Goal: Book appointment/travel/reservation

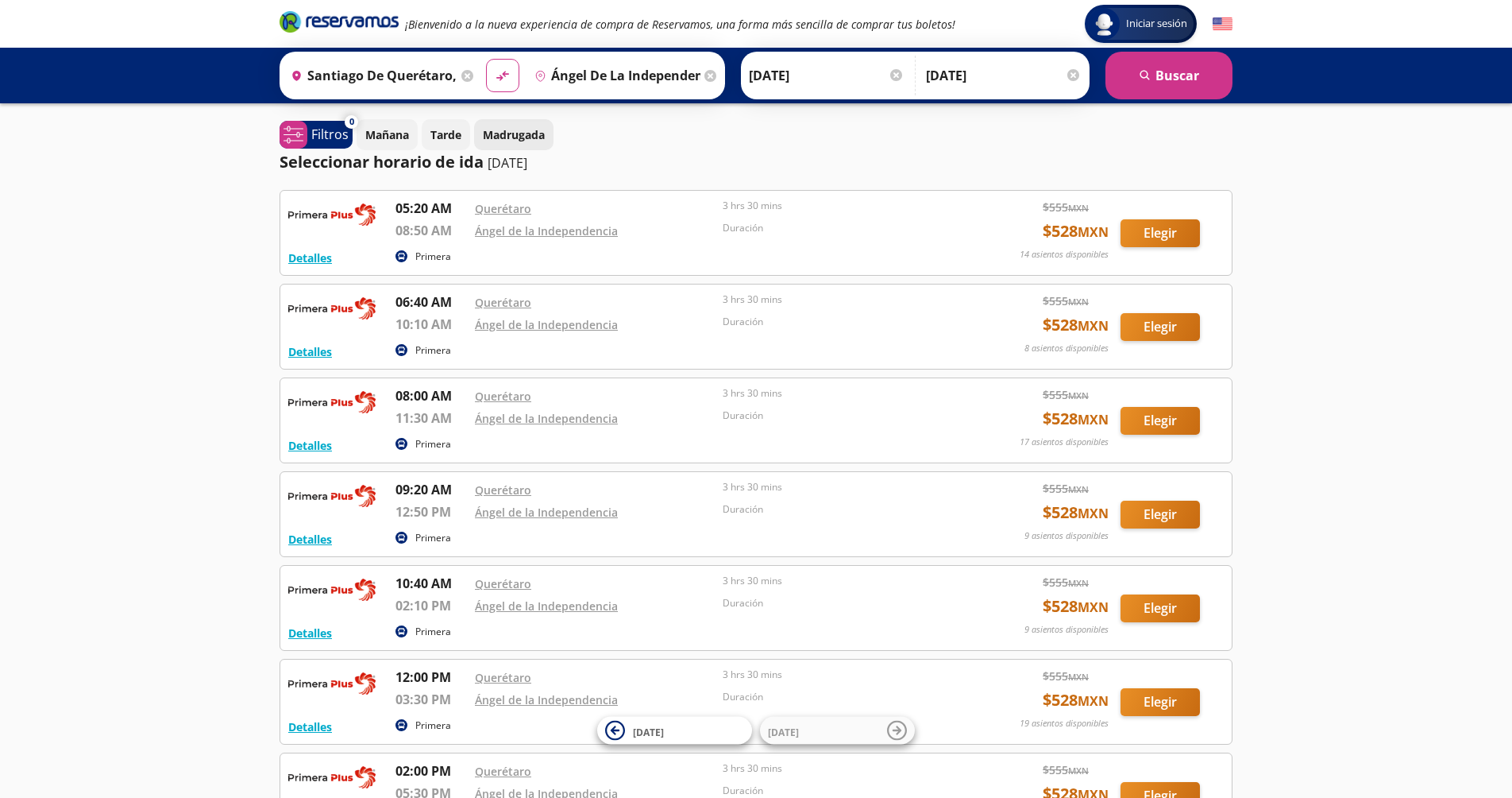
click at [526, 132] on p "Madrugada" at bounding box center [514, 134] width 62 height 17
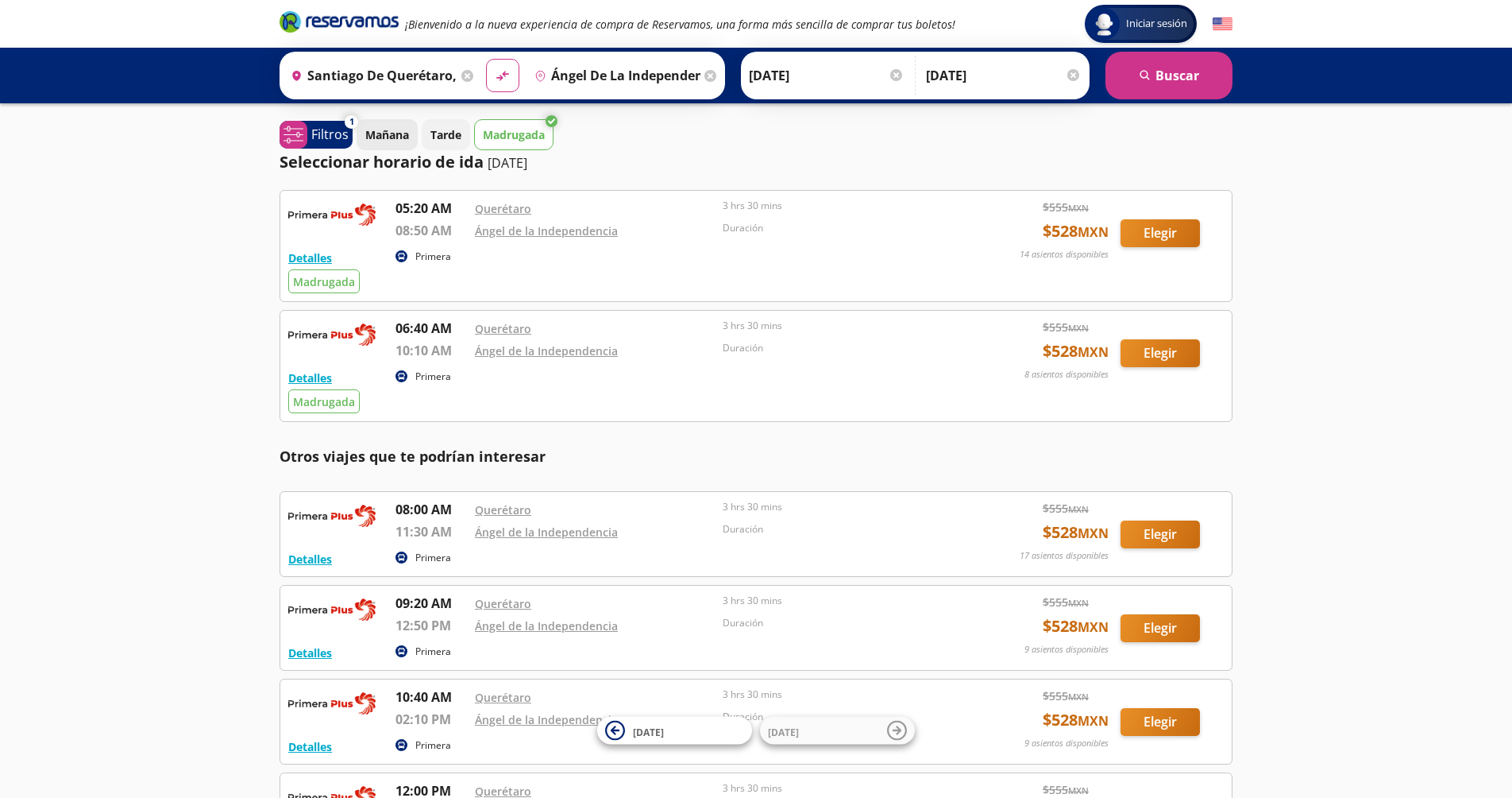
click at [397, 134] on p "Mañana" at bounding box center [387, 134] width 44 height 17
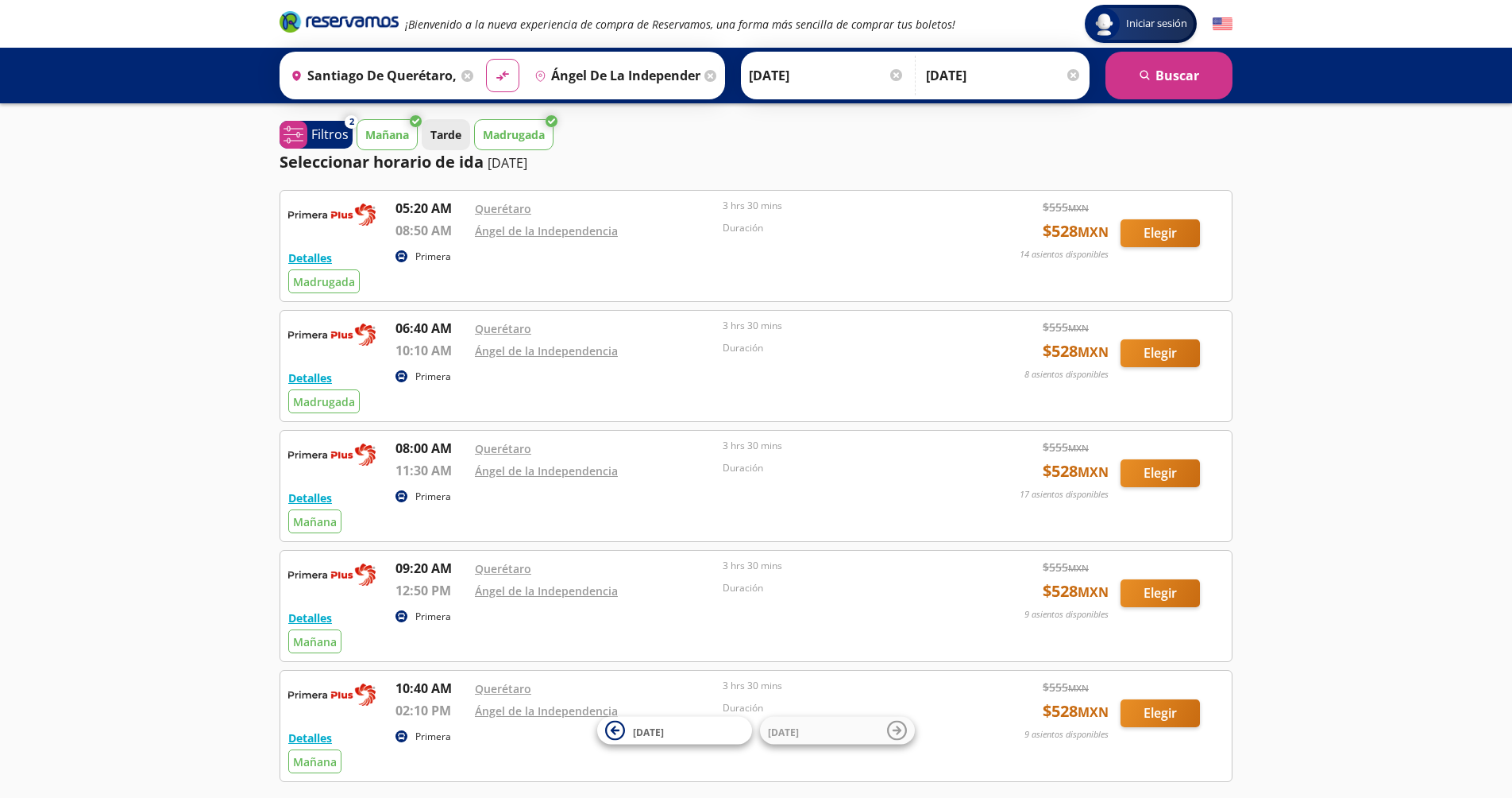
click at [458, 132] on p "Tarde" at bounding box center [446, 134] width 31 height 17
click at [411, 126] on icon at bounding box center [416, 121] width 12 height 12
click at [412, 130] on button "Mañana" at bounding box center [387, 135] width 61 height 31
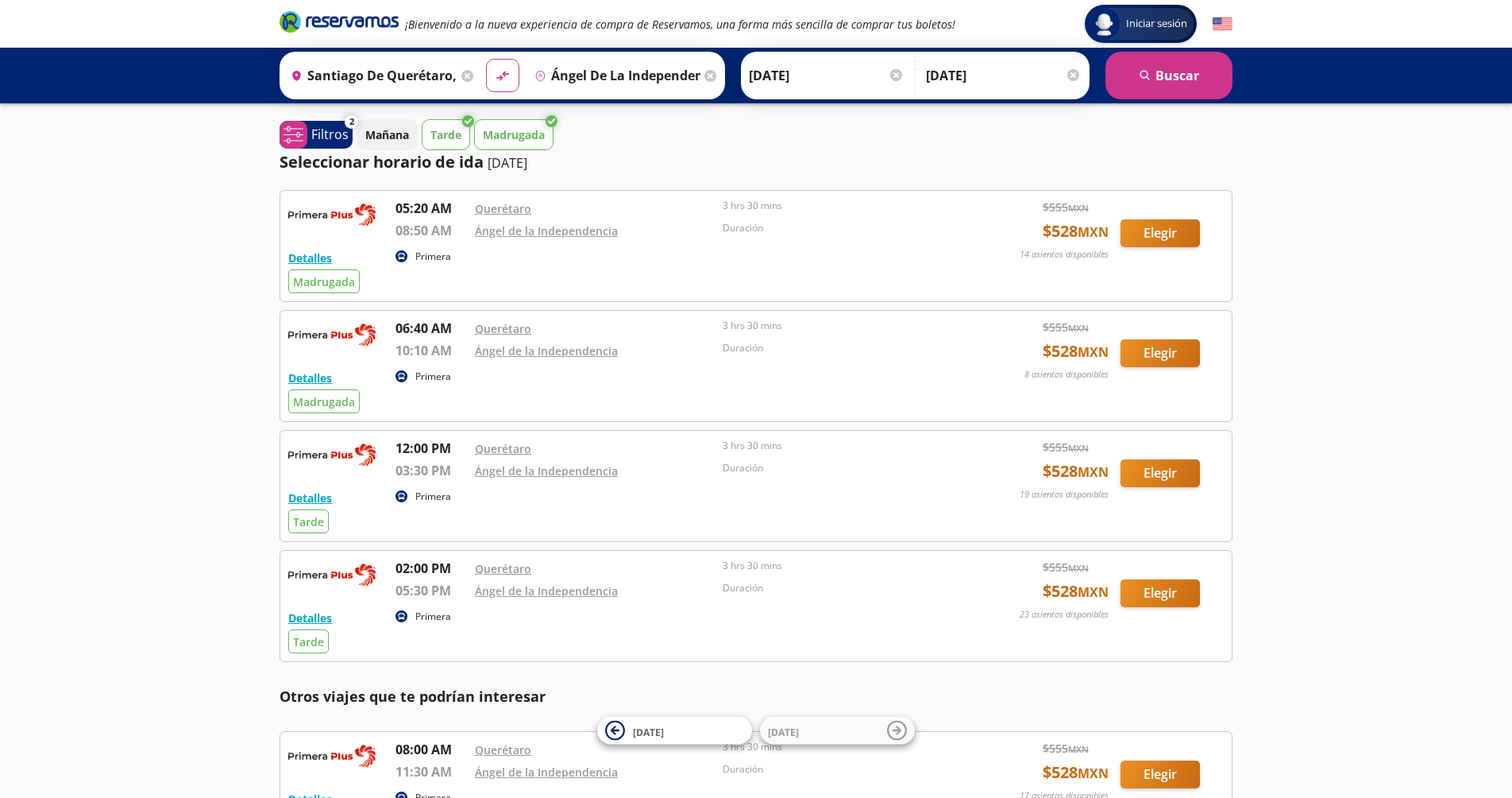
click at [514, 139] on p "Madrugada" at bounding box center [514, 134] width 62 height 17
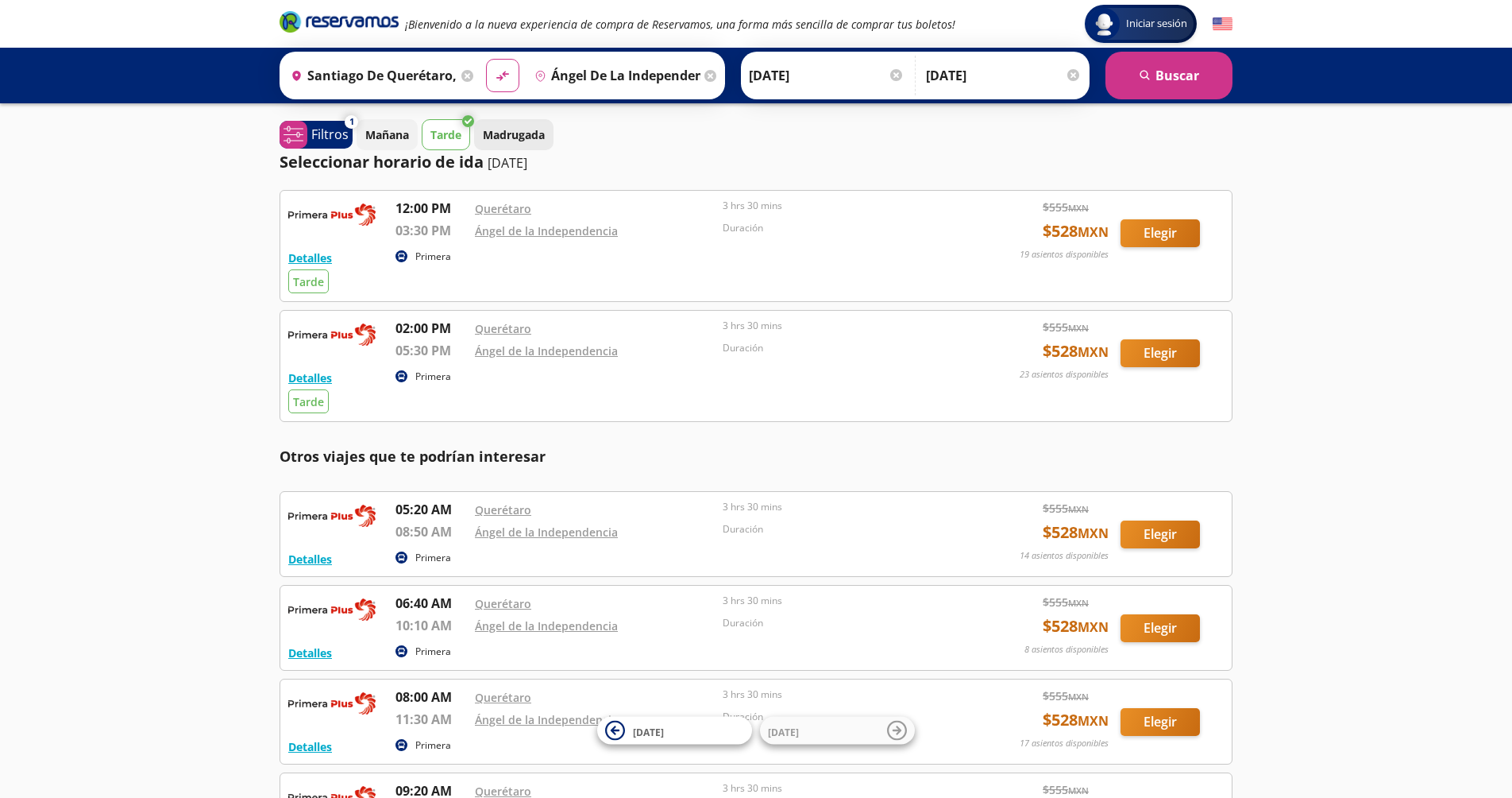
click at [514, 139] on p "Madrugada" at bounding box center [514, 134] width 62 height 17
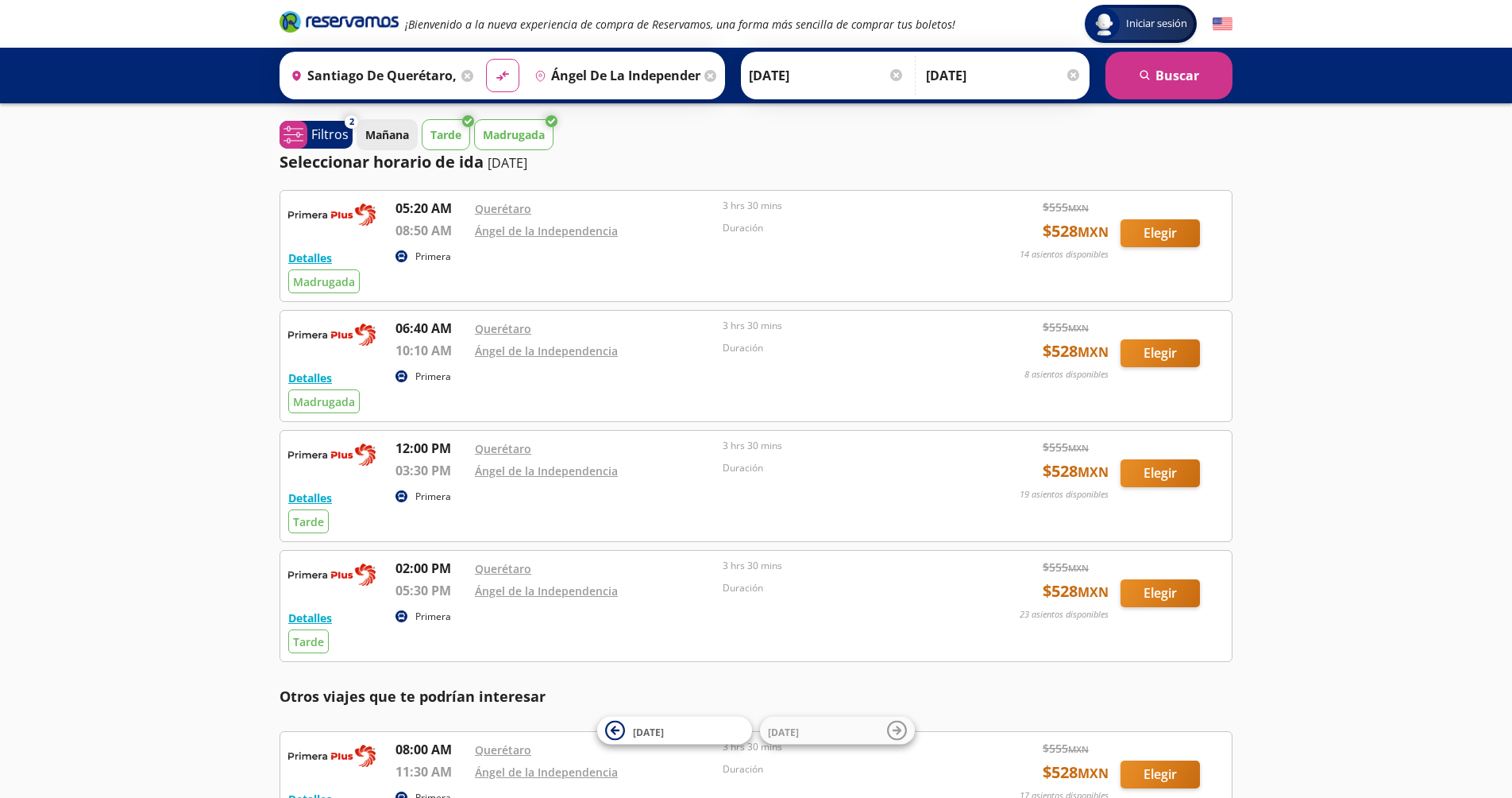
click at [394, 134] on p "Mañana" at bounding box center [387, 134] width 44 height 17
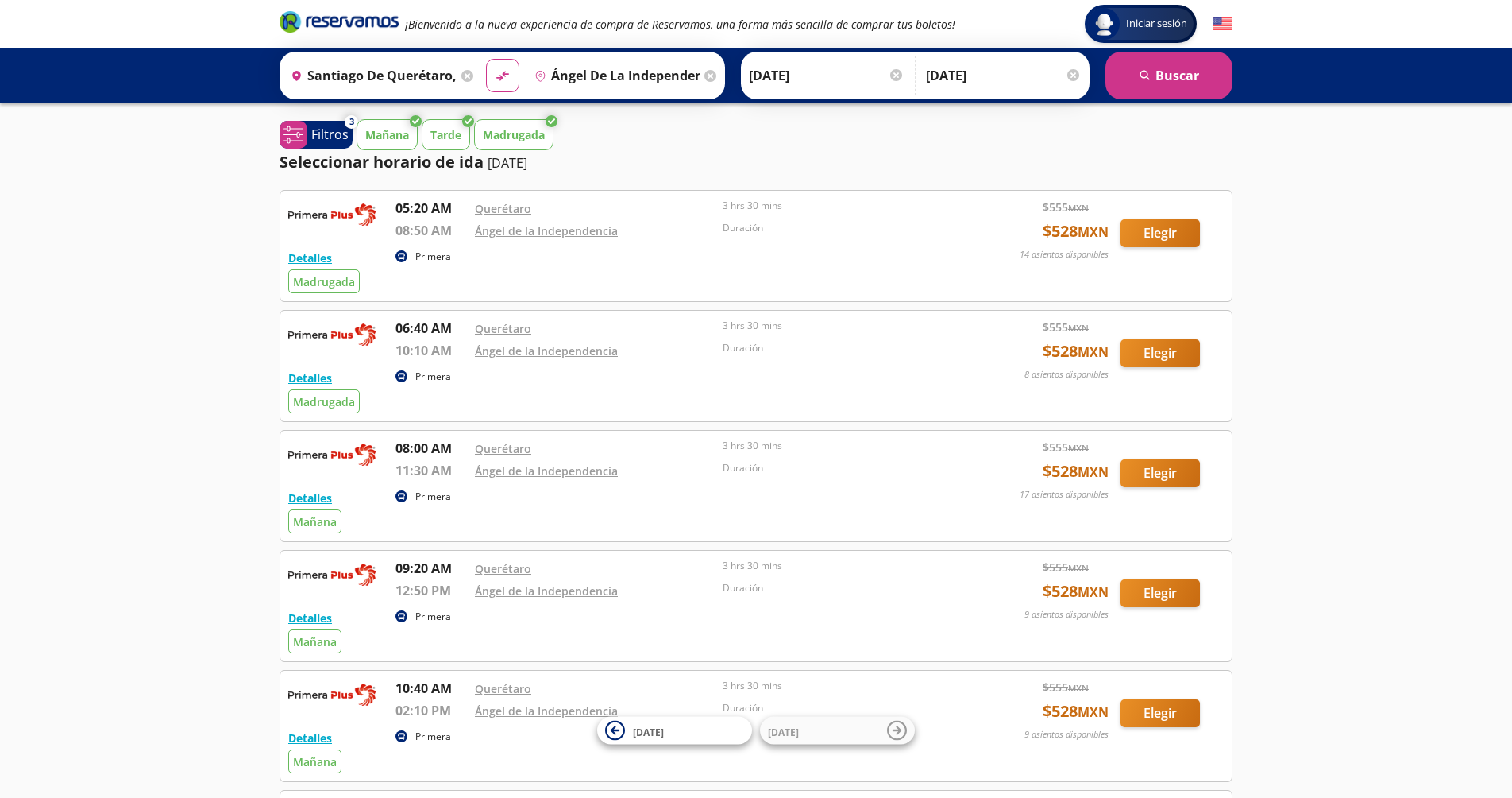
click at [402, 137] on p "Mañana" at bounding box center [387, 134] width 44 height 17
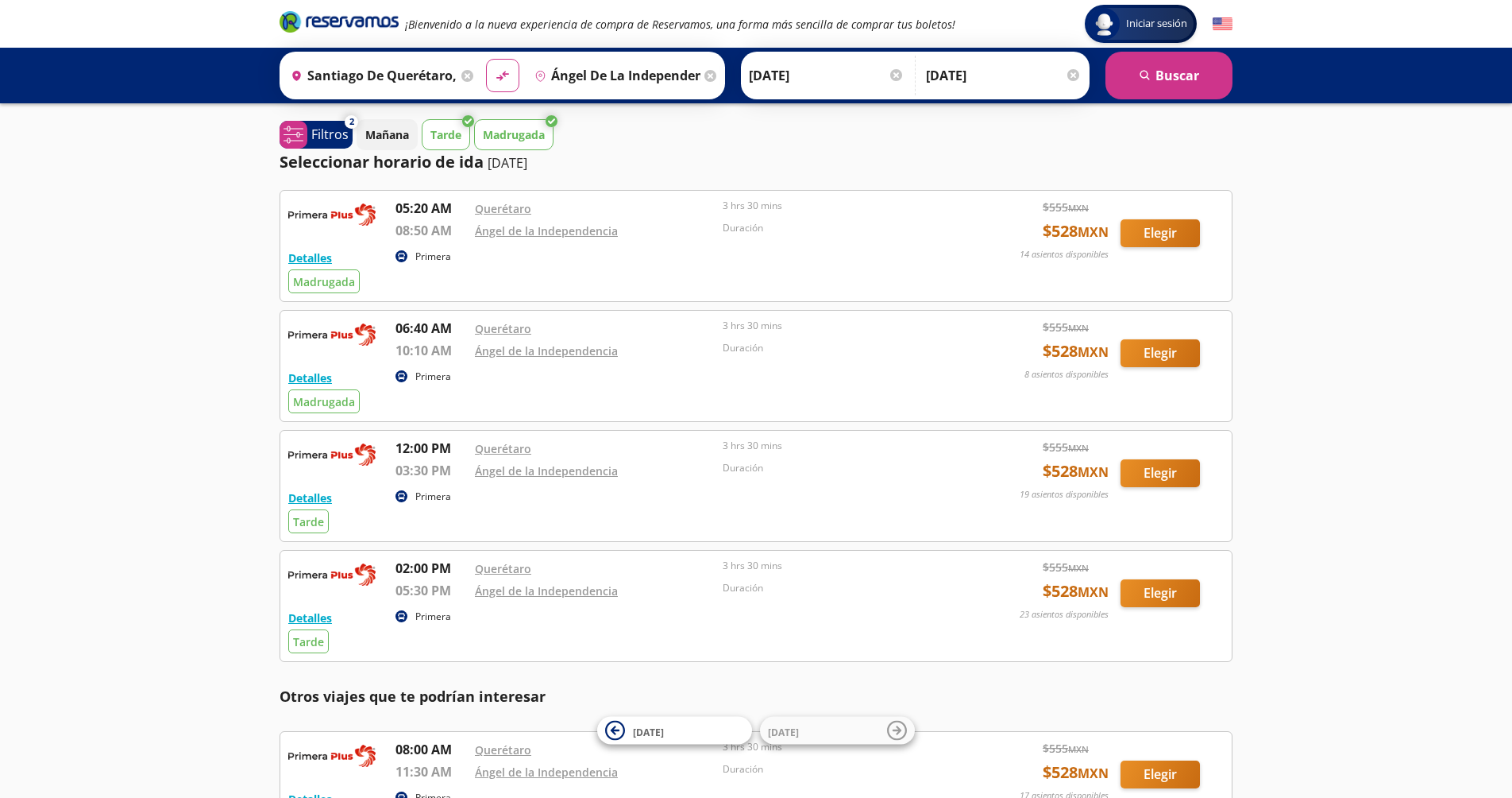
click at [479, 138] on button "Madrugada" at bounding box center [514, 135] width 80 height 31
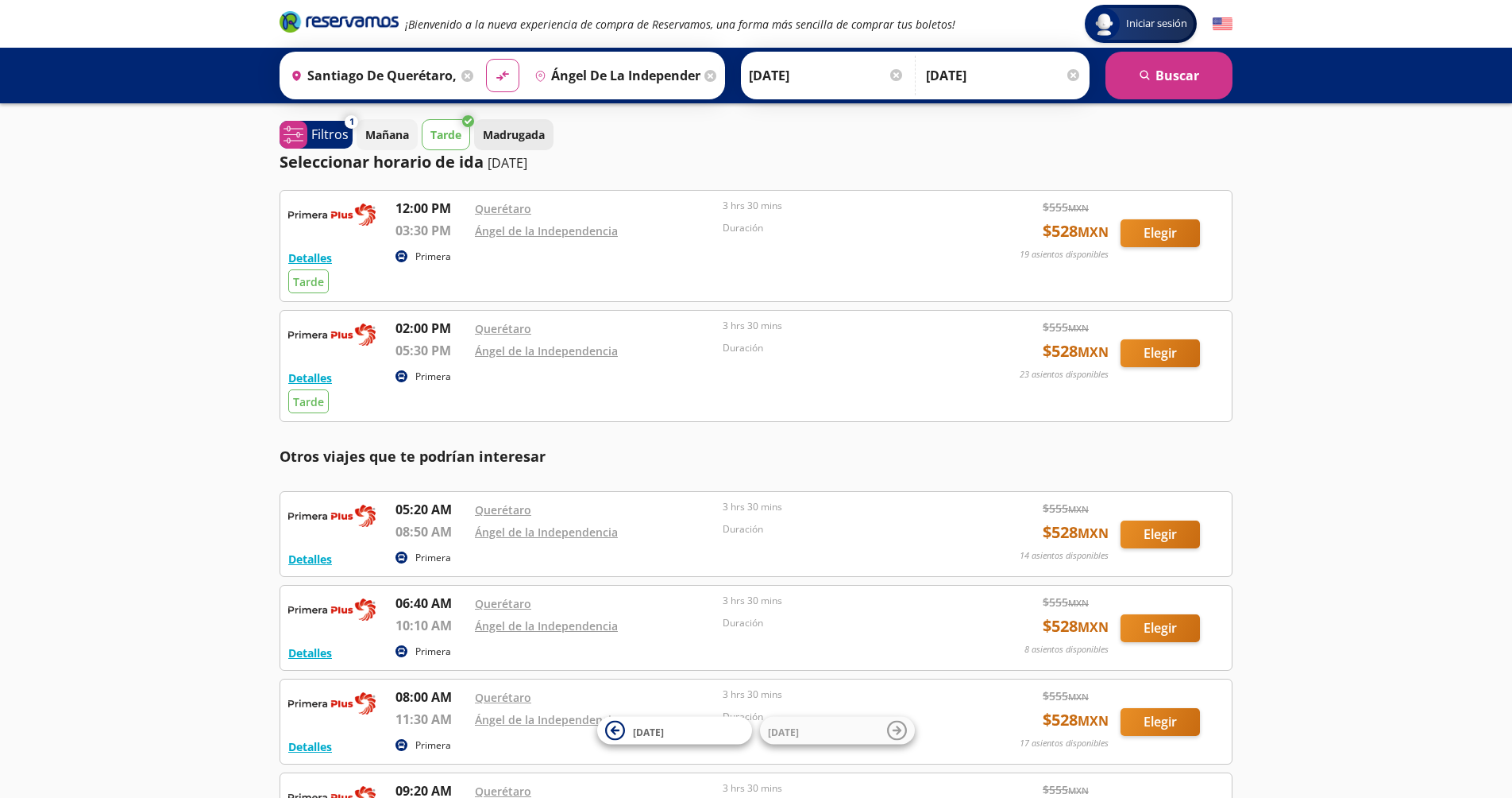
click at [526, 138] on p "Madrugada" at bounding box center [514, 134] width 62 height 17
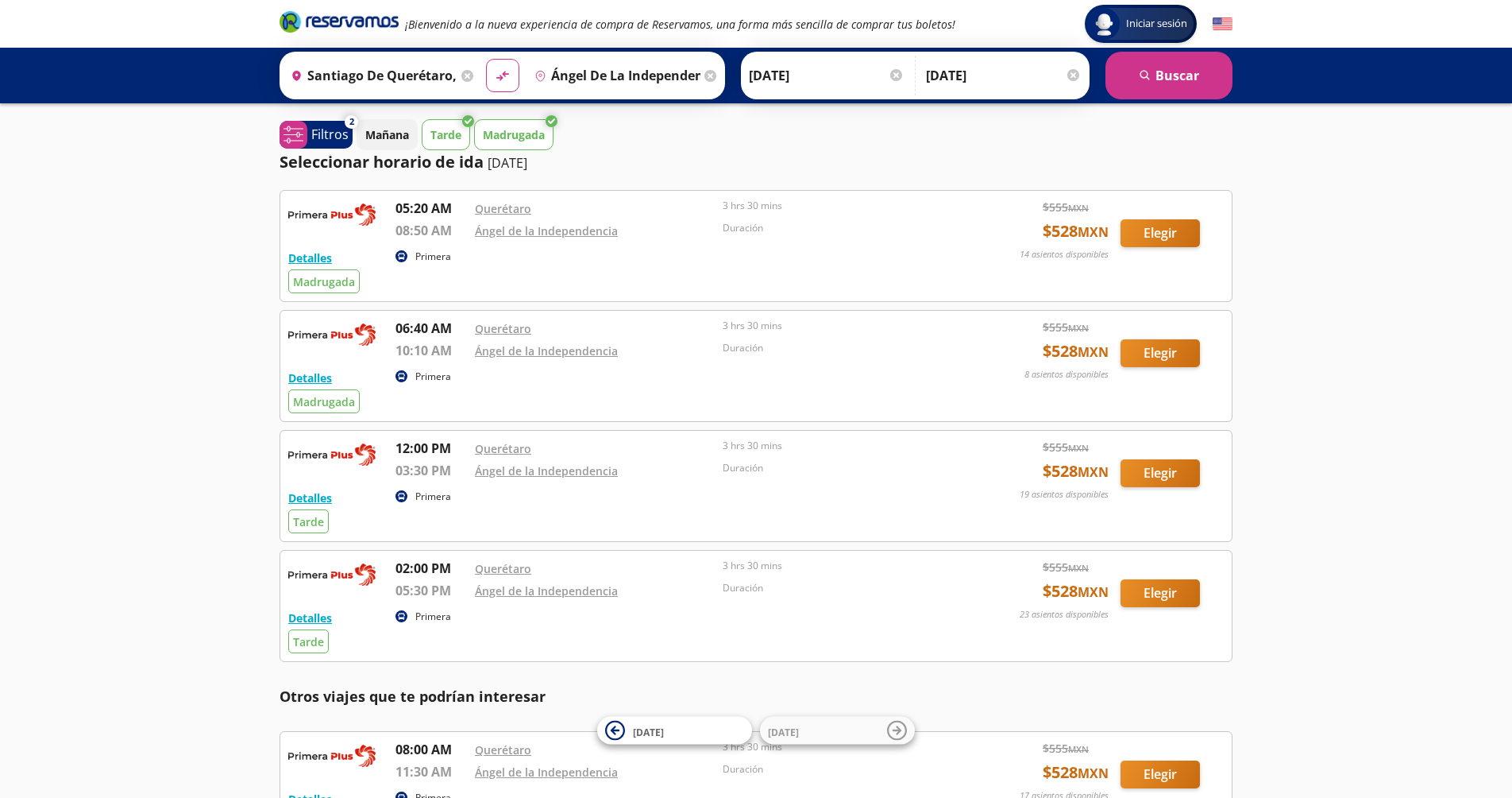
click at [456, 137] on p "Tarde" at bounding box center [446, 134] width 31 height 17
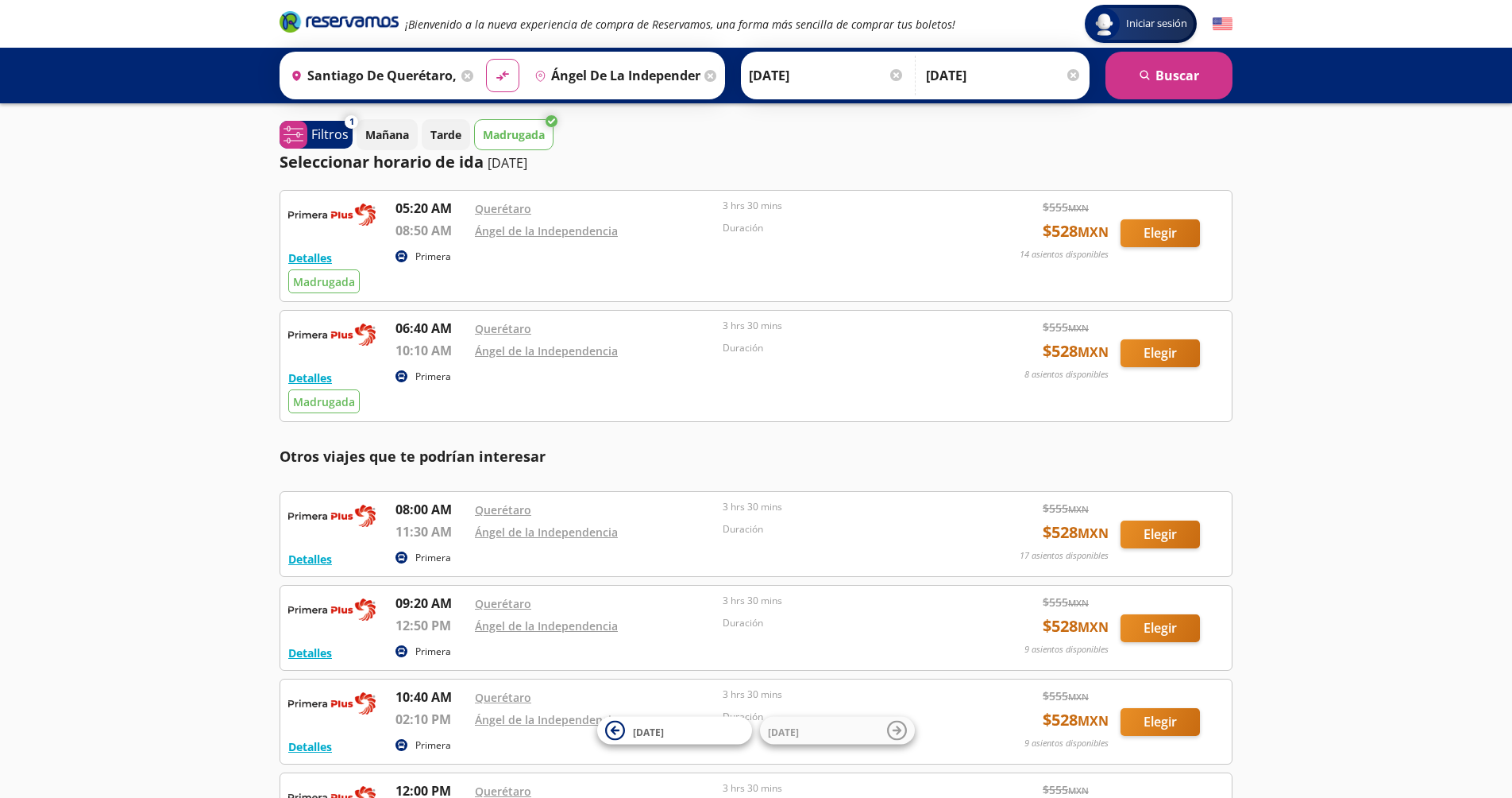
click at [525, 134] on p "Madrugada" at bounding box center [514, 134] width 62 height 17
